Goal: Information Seeking & Learning: Learn about a topic

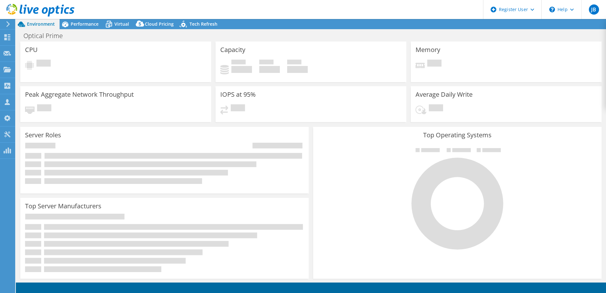
select select "USD"
select select "EULondon"
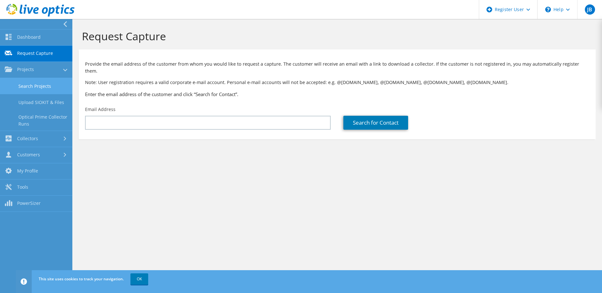
click at [42, 90] on link "Search Projects" at bounding box center [36, 86] width 72 height 16
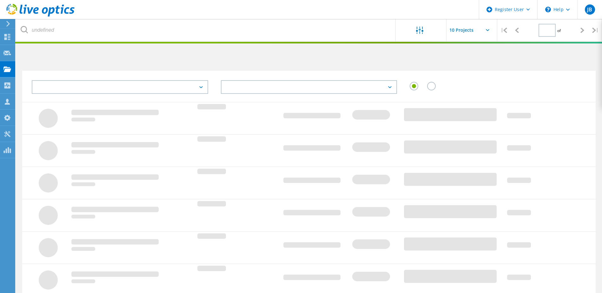
type input "1"
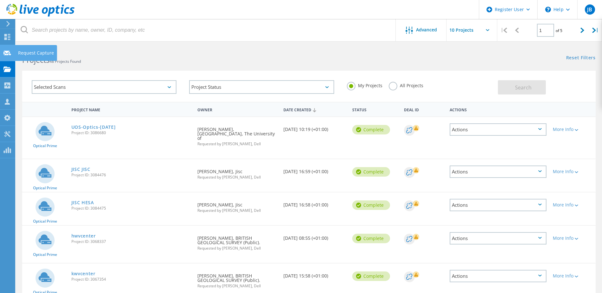
click at [10, 55] on icon at bounding box center [7, 53] width 8 height 6
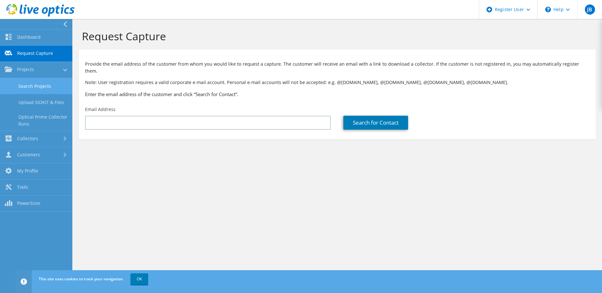
click at [37, 92] on link "Search Projects" at bounding box center [36, 86] width 72 height 16
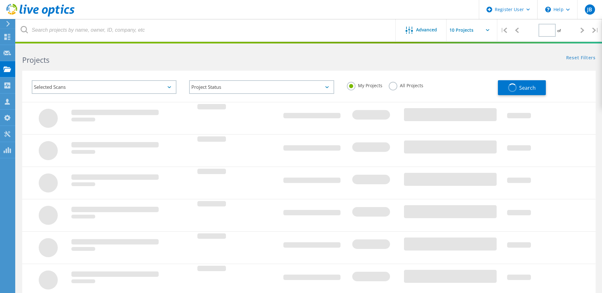
type input "1"
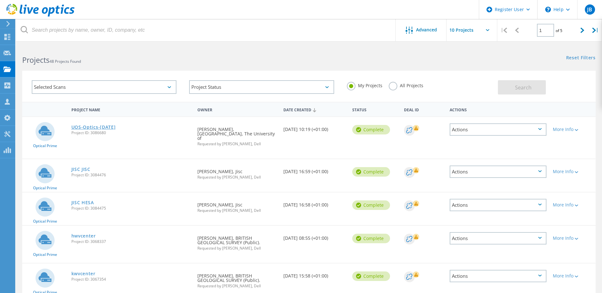
click at [83, 125] on link "UOS-Optics-[DATE]" at bounding box center [93, 127] width 44 height 4
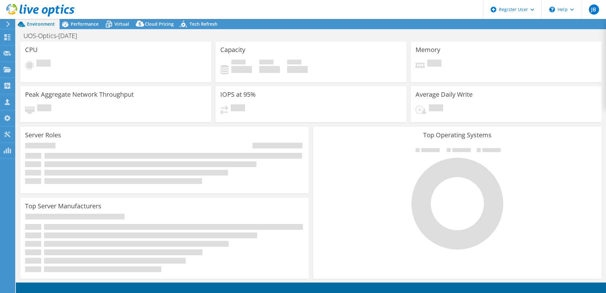
select select "USD"
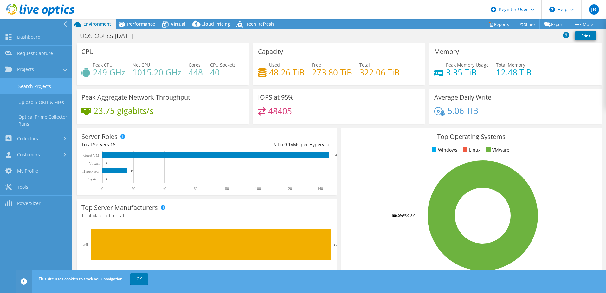
click at [50, 88] on link "Search Projects" at bounding box center [36, 86] width 72 height 16
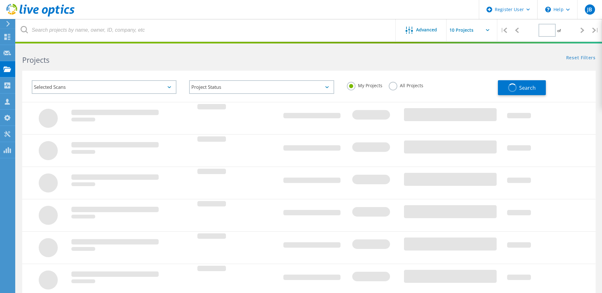
type input "1"
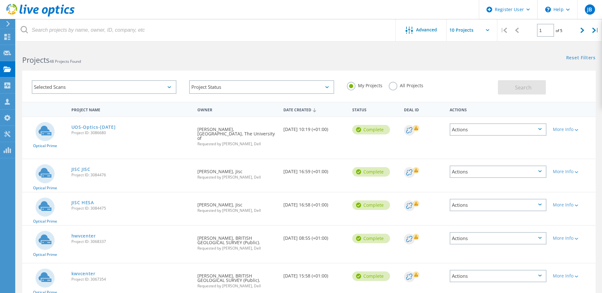
drag, startPoint x: 105, startPoint y: 125, endPoint x: 281, endPoint y: 112, distance: 176.2
click at [105, 125] on link "UOS-Optics-[DATE]" at bounding box center [93, 127] width 44 height 4
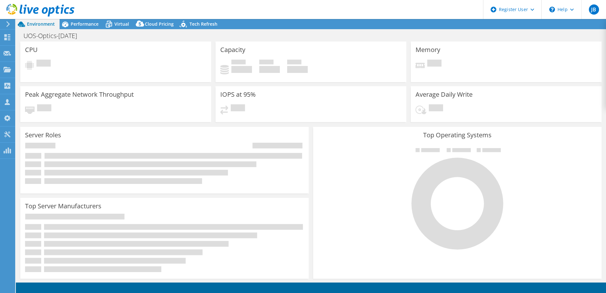
select select "USD"
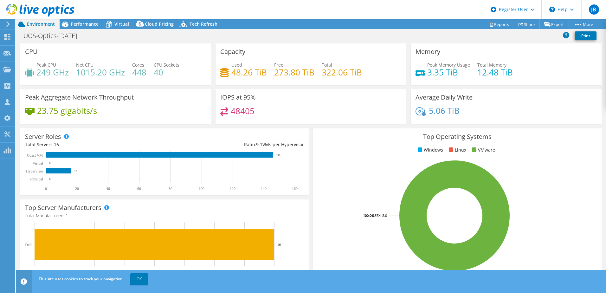
click at [93, 15] on header "JB Dell User Jade Blair Jade.Blair@Dell.com Dell My Profile Log Out \n Help Exp…" at bounding box center [303, 9] width 606 height 19
click at [91, 24] on span "Performance" at bounding box center [85, 24] width 28 height 6
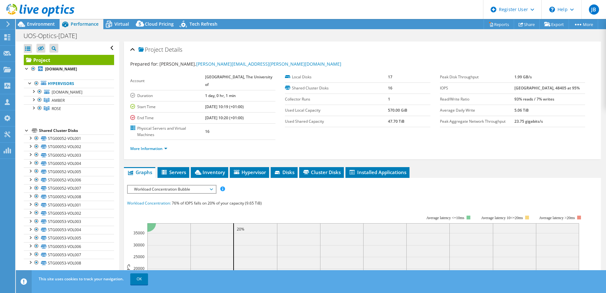
click at [517, 50] on div "Project Details" at bounding box center [362, 50] width 465 height 14
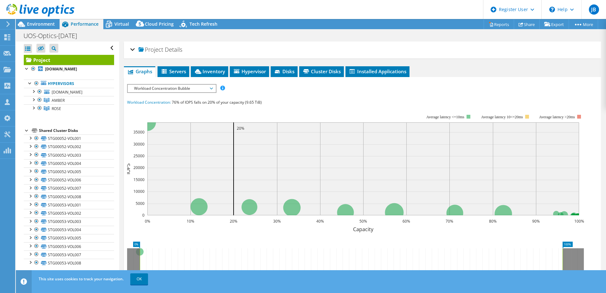
click at [251, 52] on div "Project Details" at bounding box center [362, 50] width 465 height 14
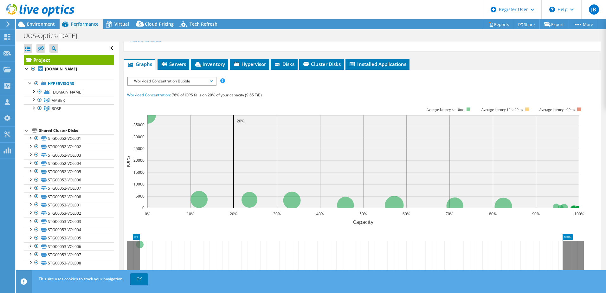
scroll to position [127, 0]
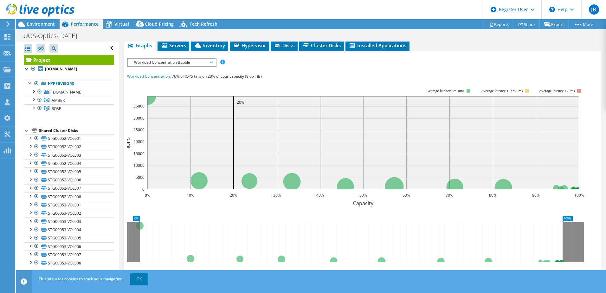
click at [175, 59] on span "Workload Concentration Bubble" at bounding box center [171, 63] width 81 height 8
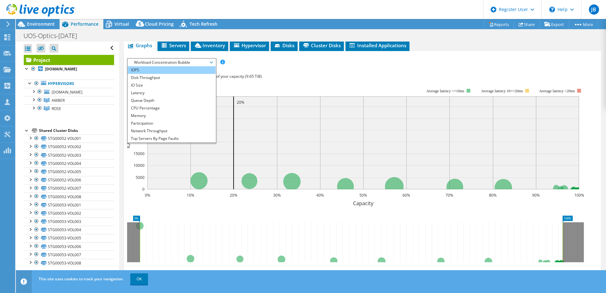
click at [169, 66] on li "IOPS" at bounding box center [172, 70] width 88 height 8
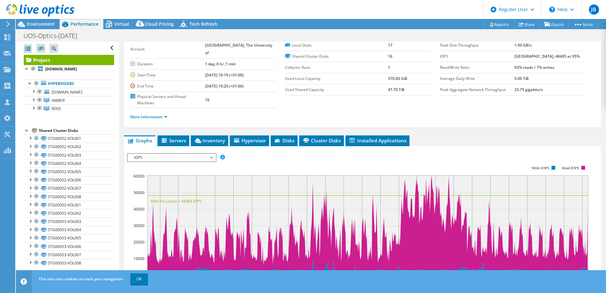
scroll to position [0, 0]
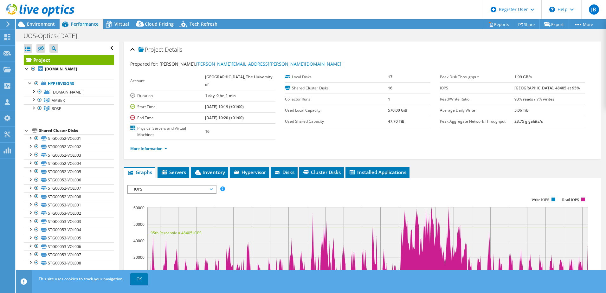
click at [139, 186] on span "IOPS" at bounding box center [171, 190] width 81 height 8
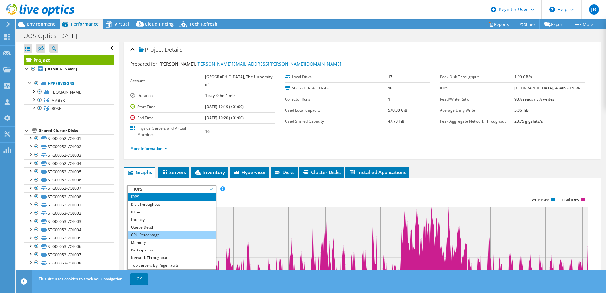
click at [191, 231] on li "CPU Percentage" at bounding box center [172, 235] width 88 height 8
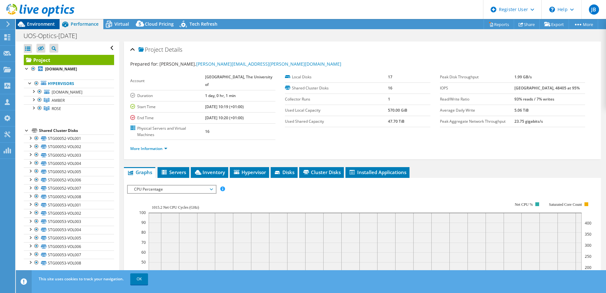
click at [49, 26] on span "Environment" at bounding box center [41, 24] width 28 height 6
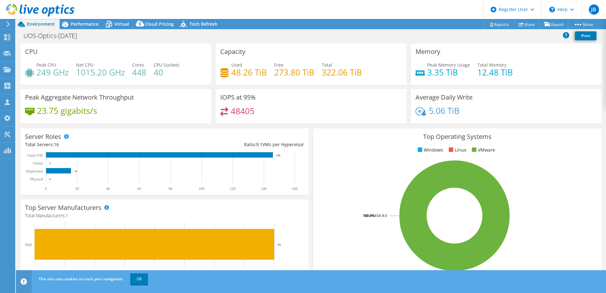
click at [332, 186] on rect at bounding box center [454, 215] width 273 height 111
drag, startPoint x: 39, startPoint y: 111, endPoint x: 58, endPoint y: 114, distance: 18.9
click at [58, 114] on h4 "23.75 gigabits/s" at bounding box center [67, 110] width 60 height 7
click at [57, 113] on h4 "23.75 gigabits/s" at bounding box center [67, 110] width 60 height 7
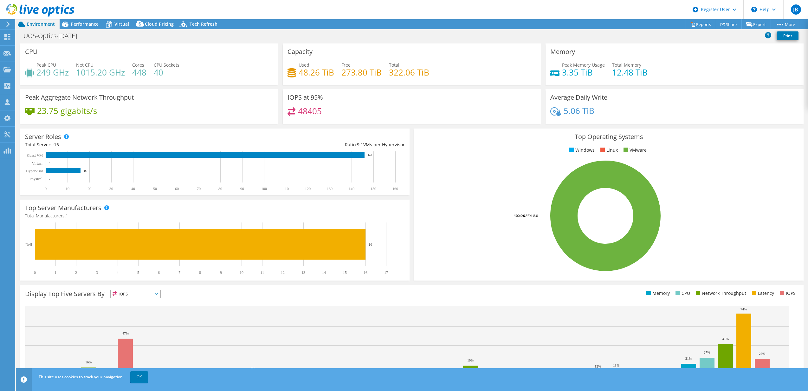
select select "USD"
